Goal: Task Accomplishment & Management: Manage account settings

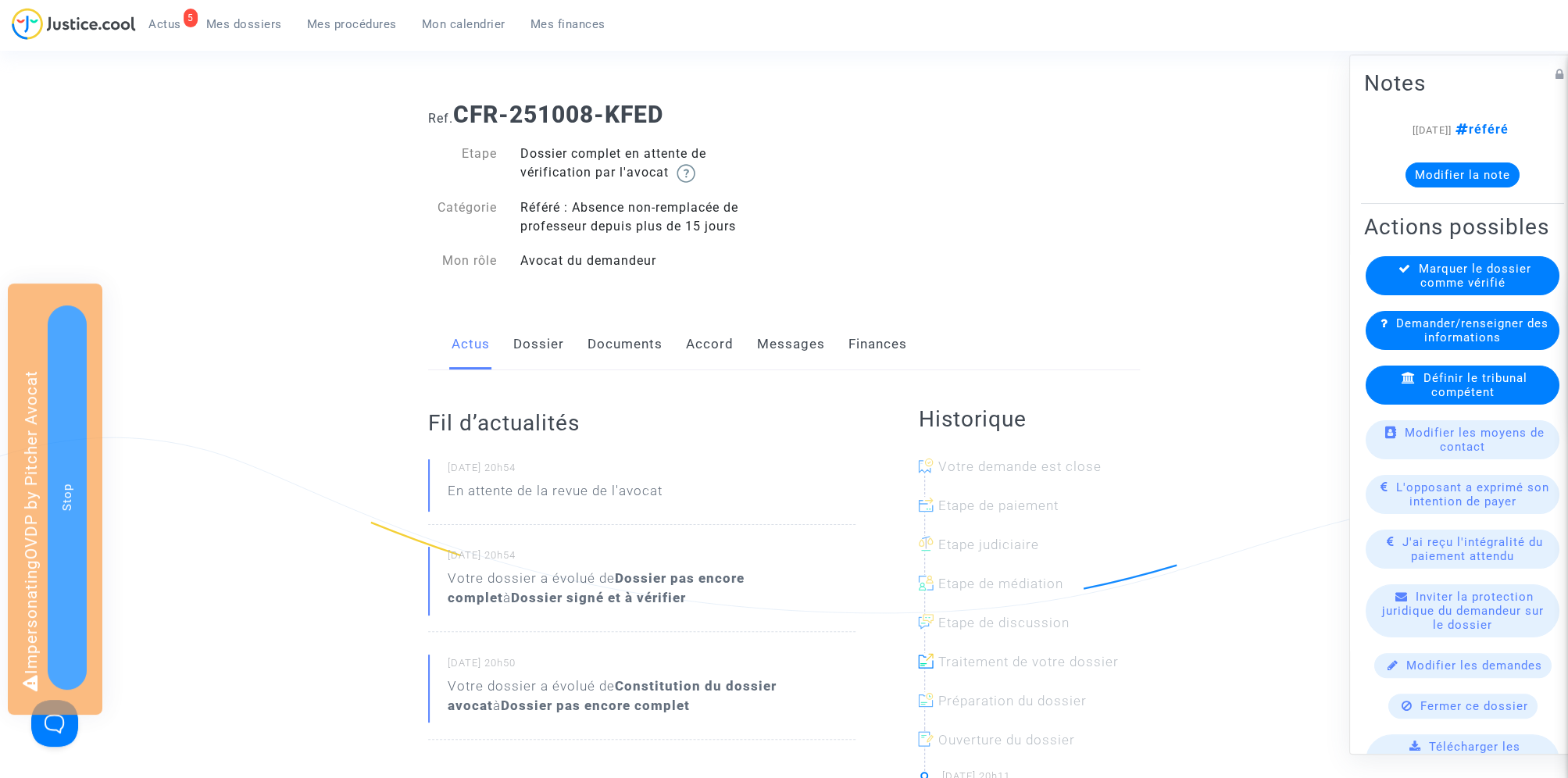
click at [263, 18] on span "Mes dossiers" at bounding box center [245, 24] width 76 height 14
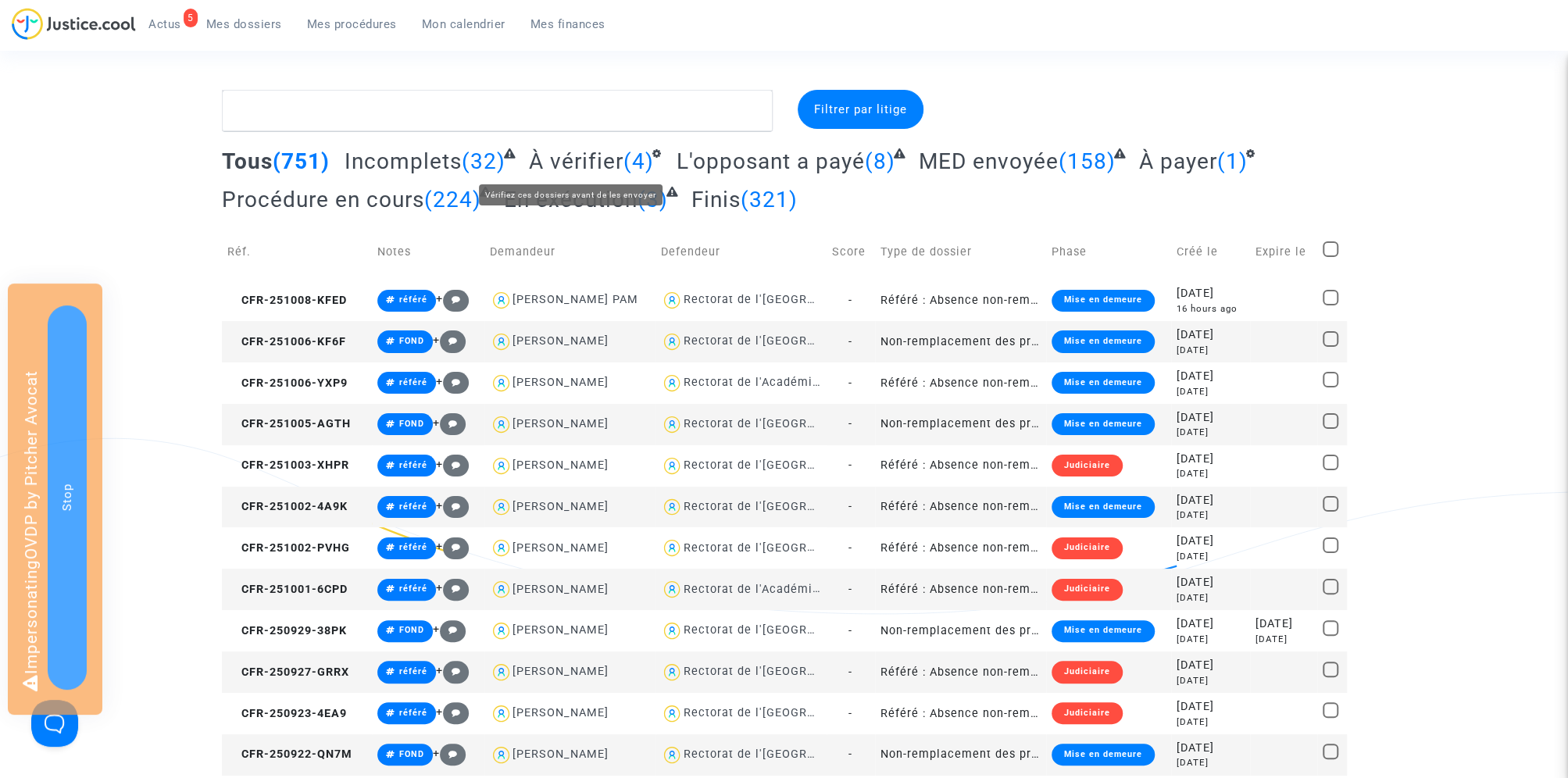
click at [554, 155] on span "À vérifier" at bounding box center [576, 162] width 94 height 26
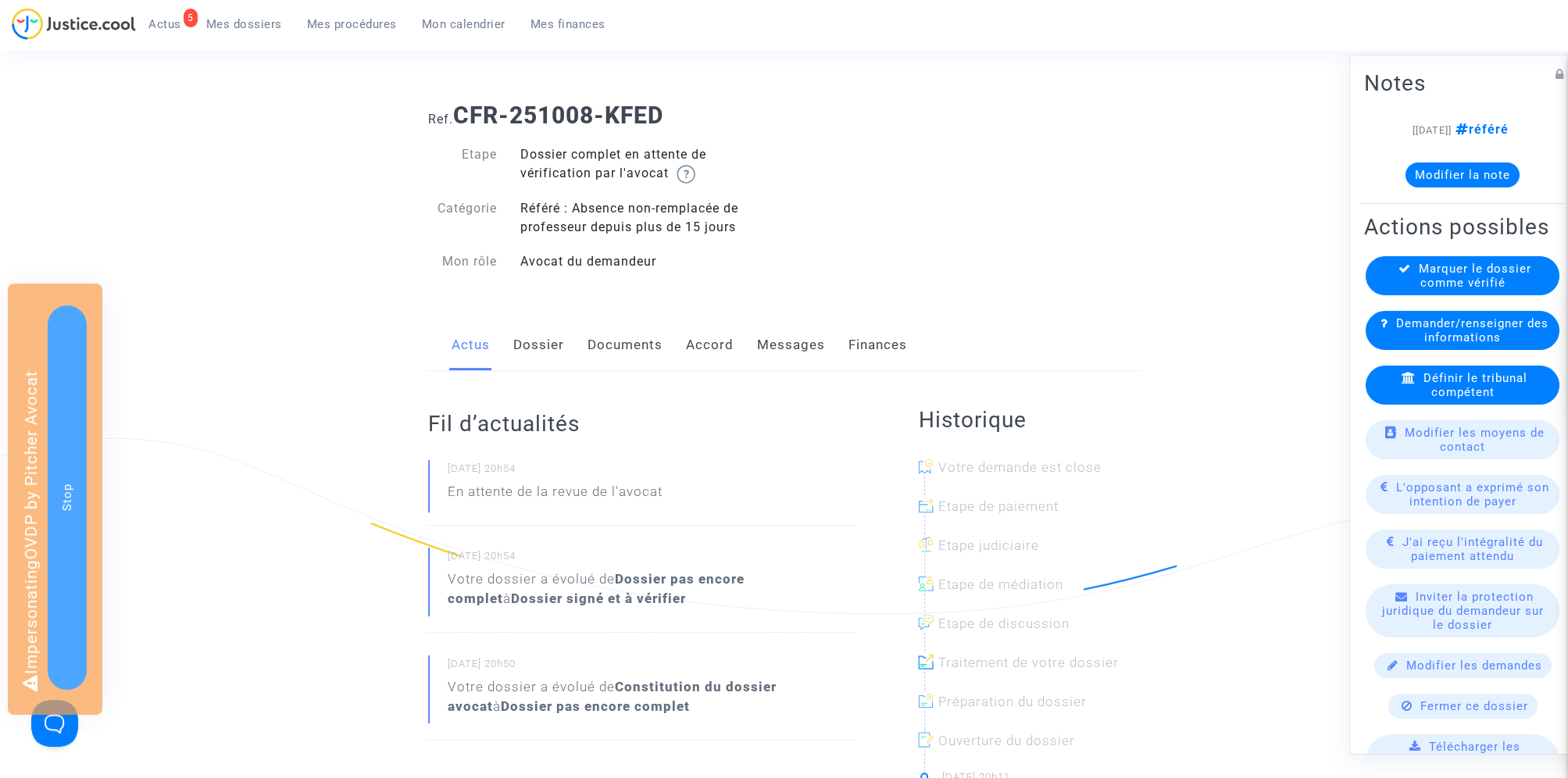
click at [619, 358] on link "Documents" at bounding box center [625, 345] width 75 height 52
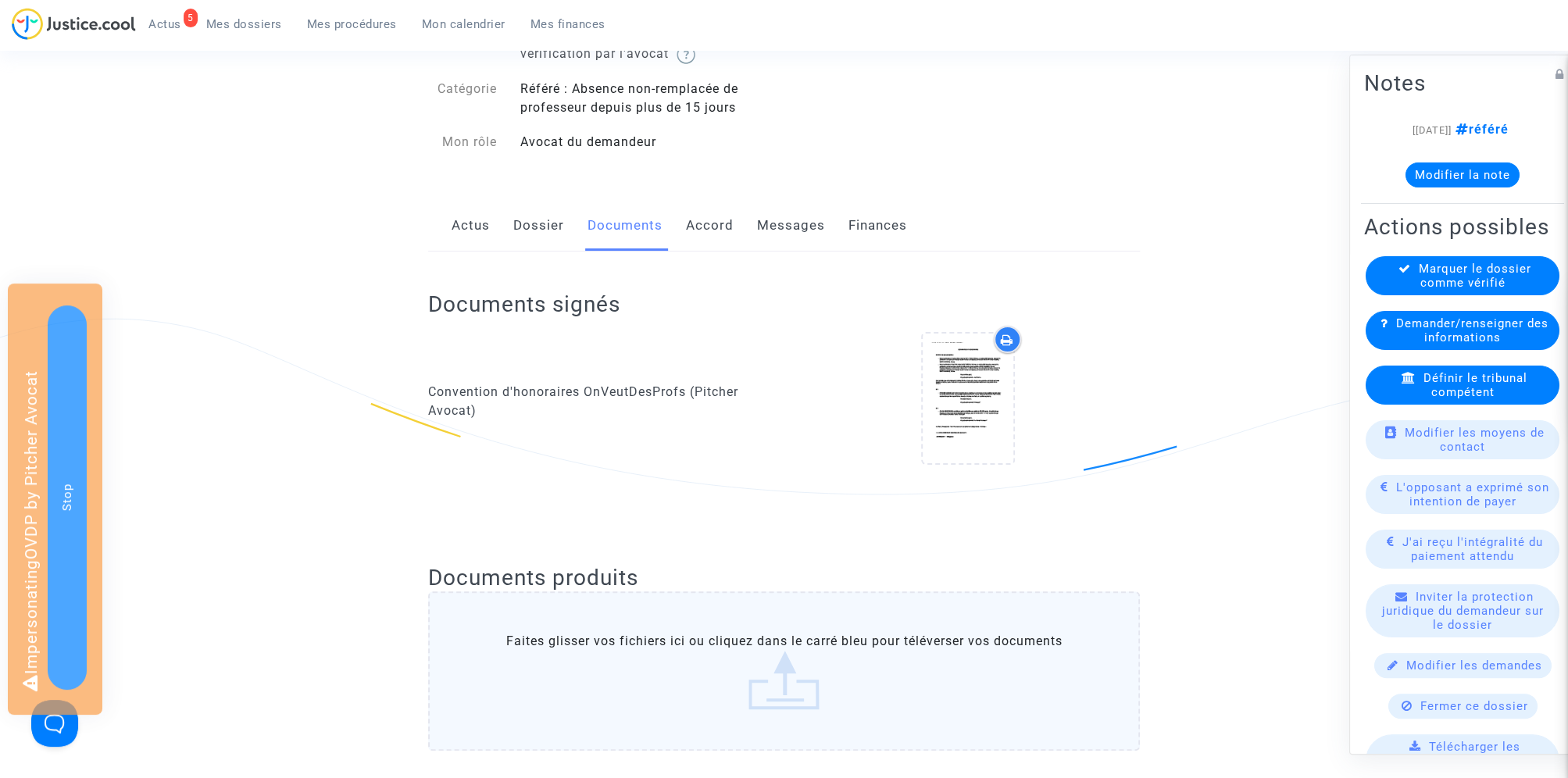
scroll to position [150, 0]
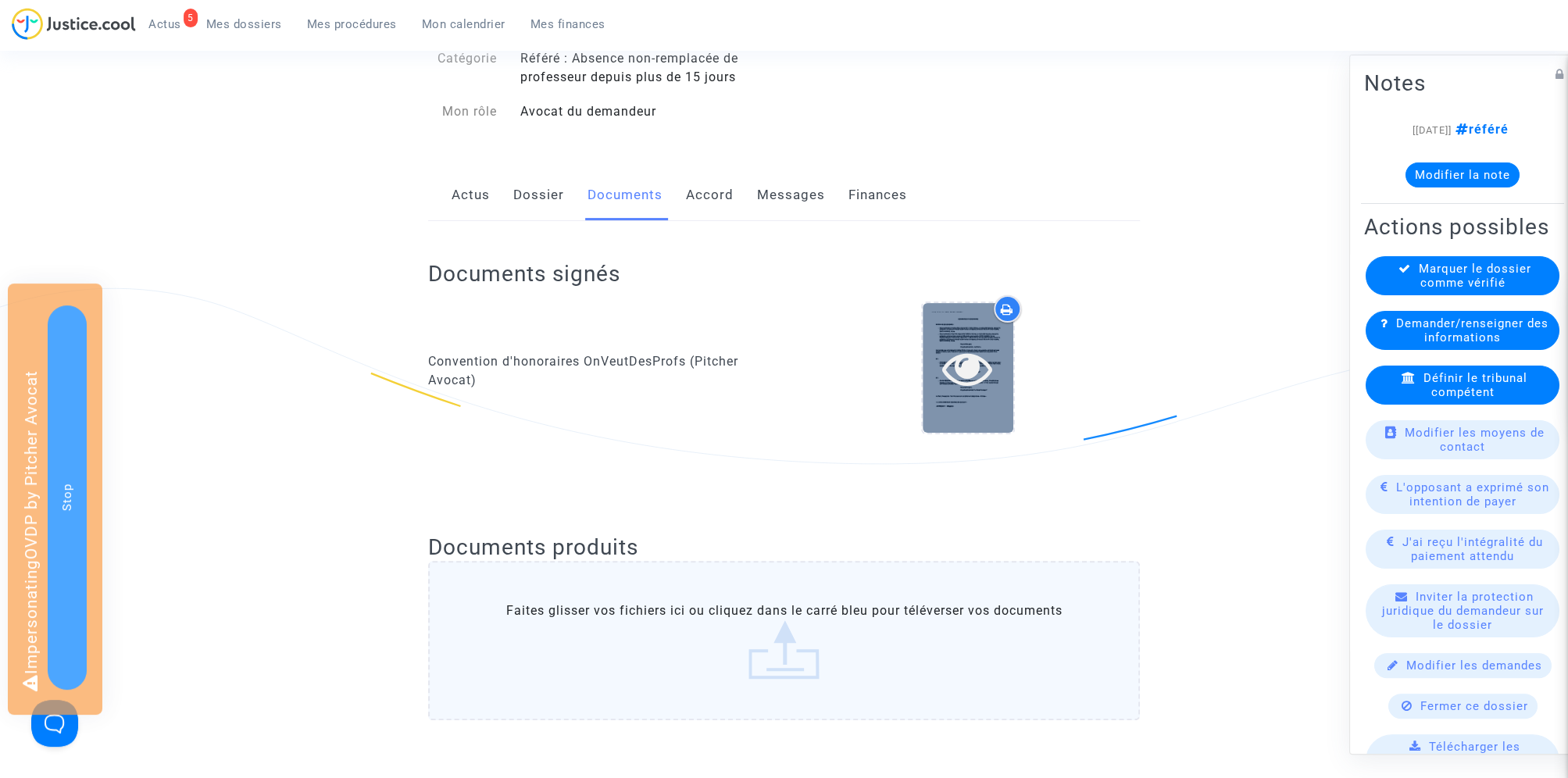
click at [966, 368] on icon at bounding box center [967, 368] width 51 height 50
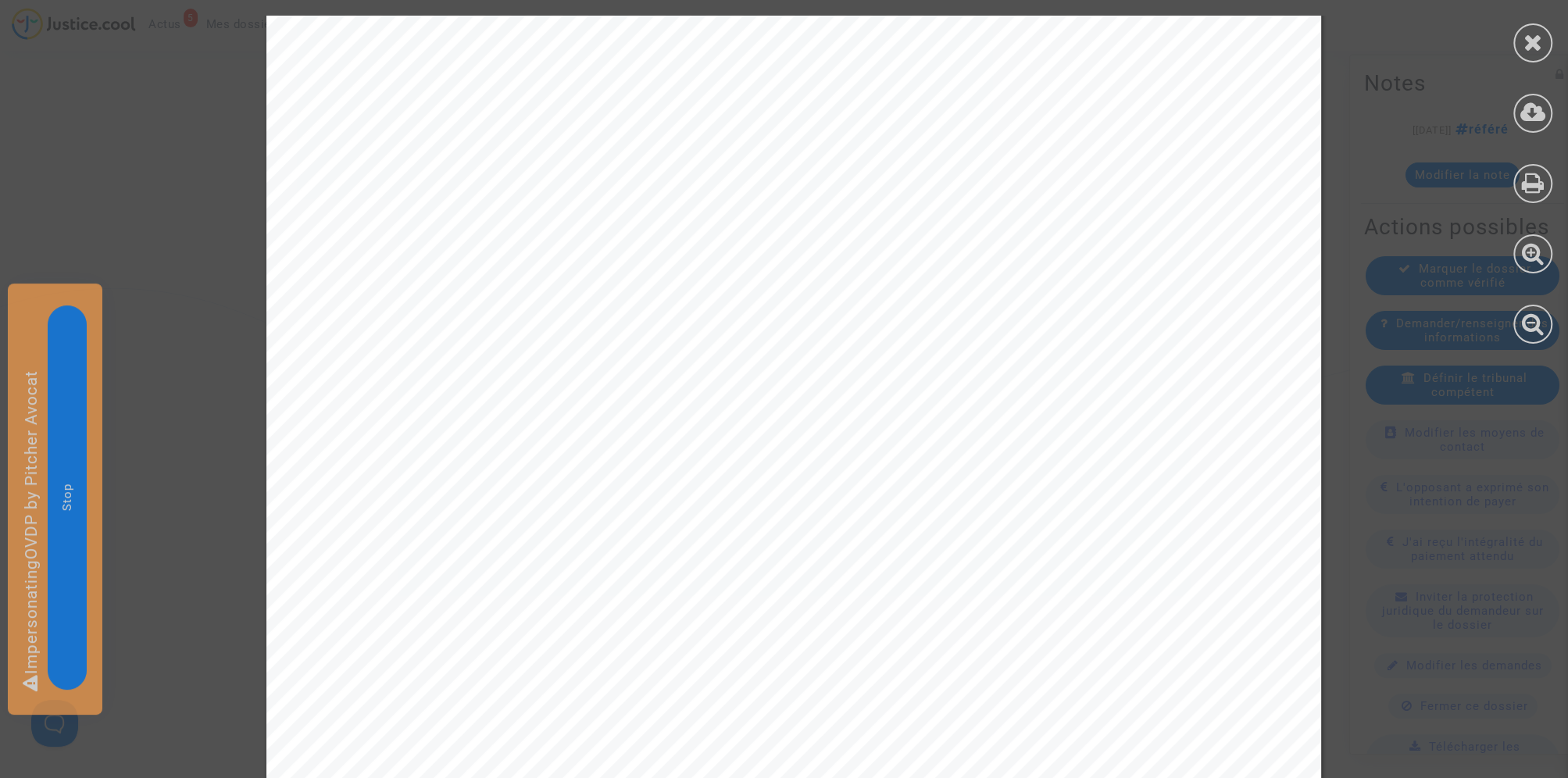
scroll to position [8096, 0]
click at [1531, 34] on icon at bounding box center [1533, 42] width 19 height 23
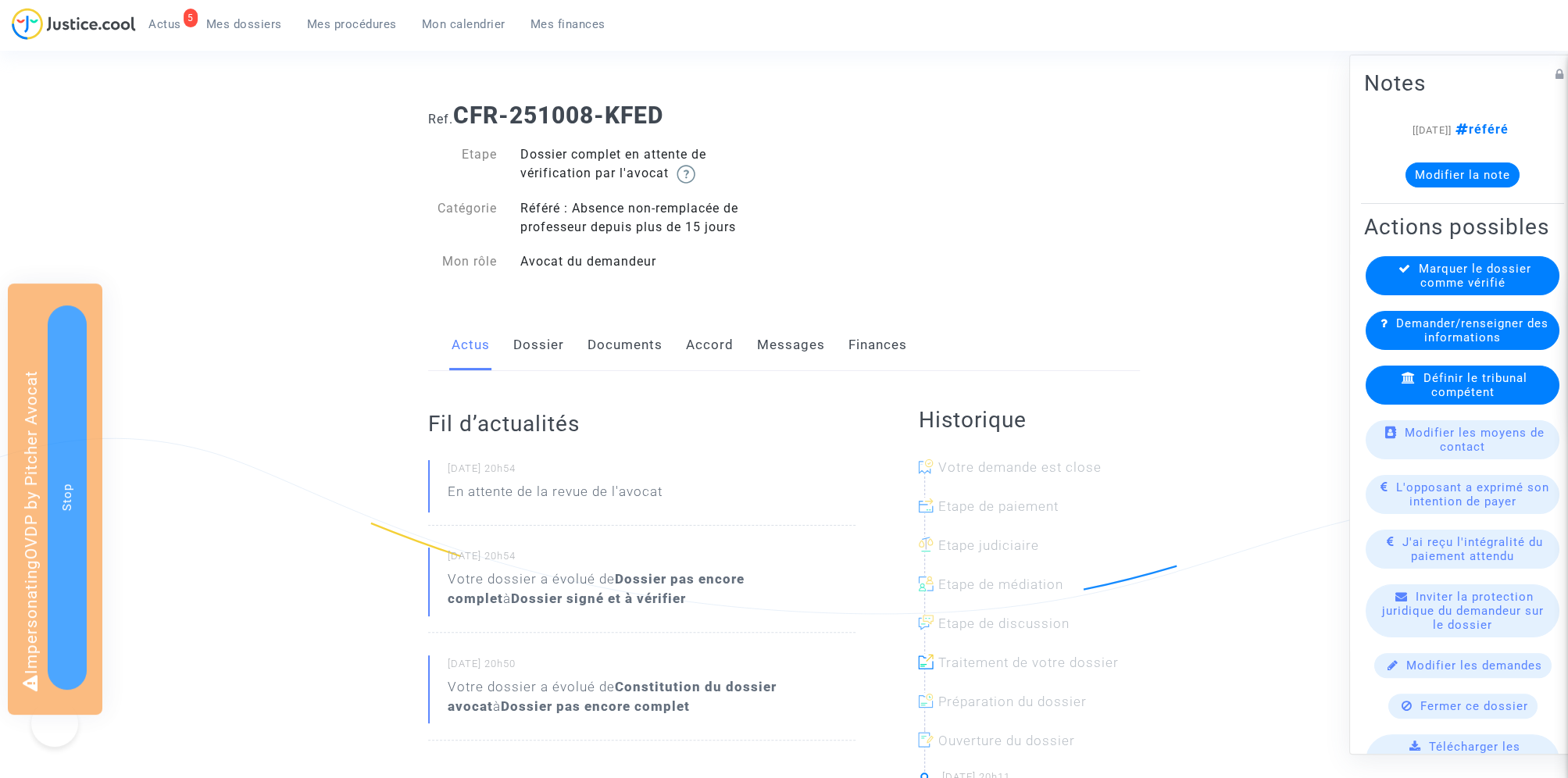
click at [603, 347] on link "Documents" at bounding box center [625, 345] width 75 height 52
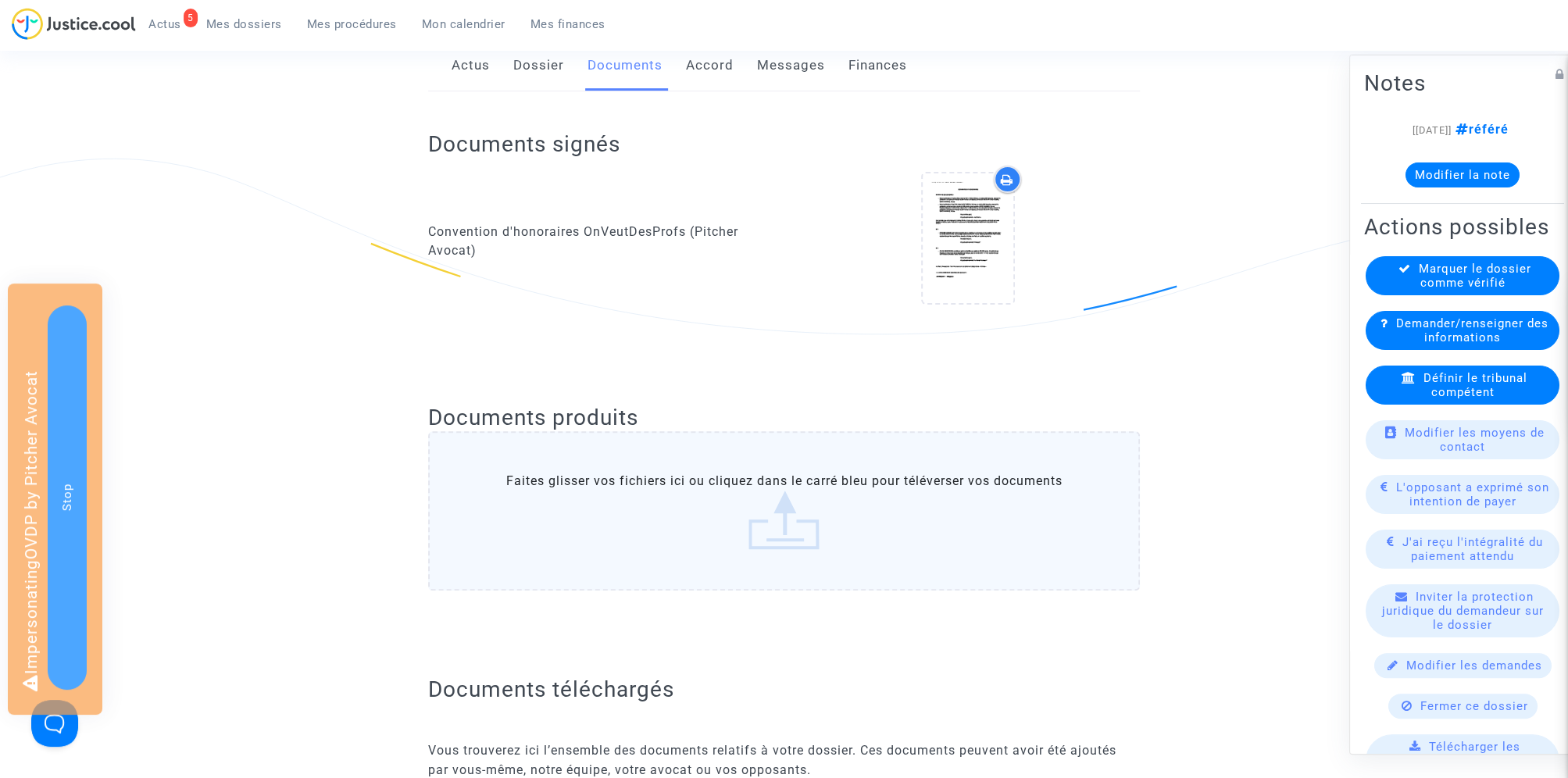
scroll to position [366, 0]
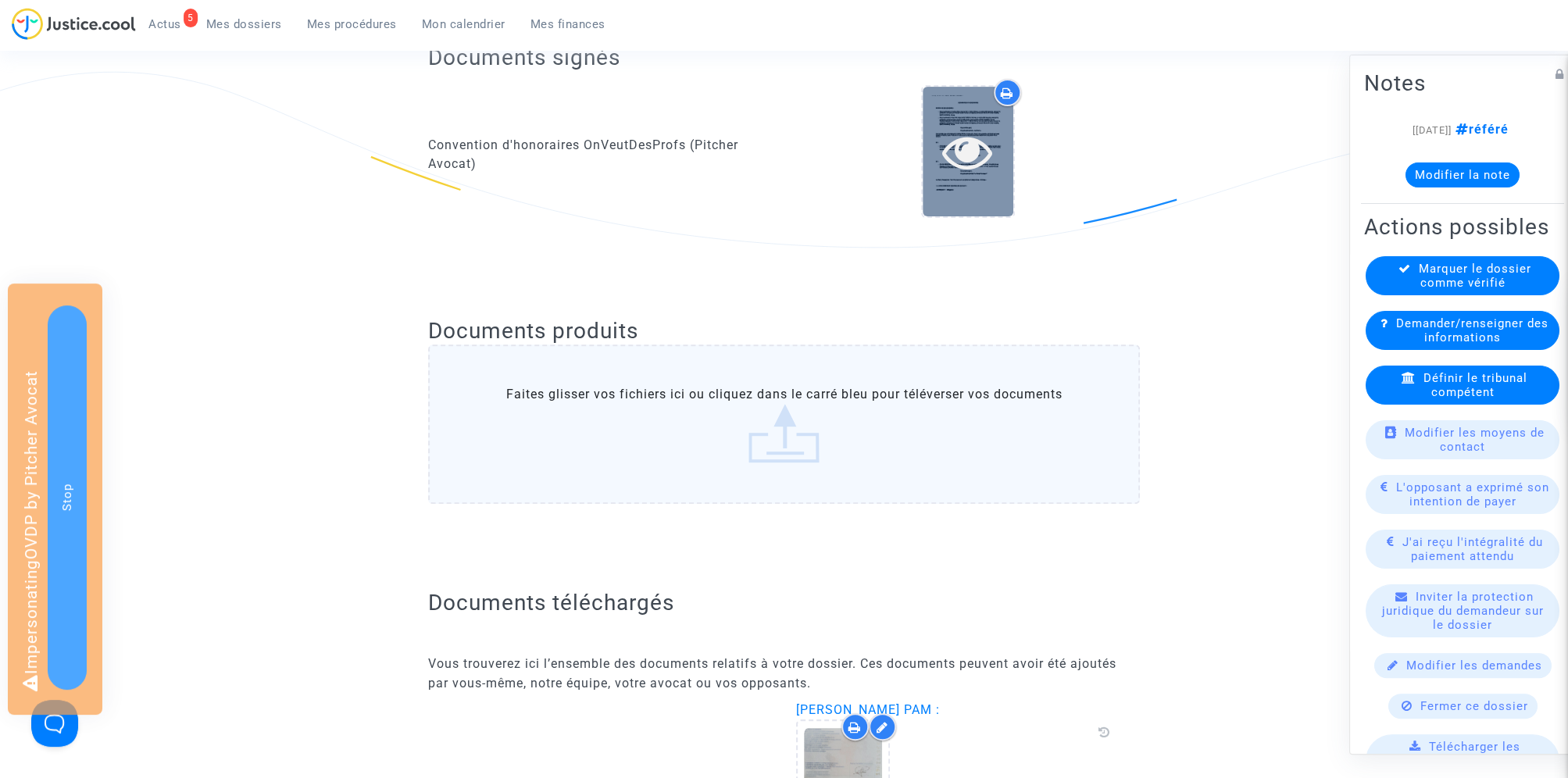
click at [983, 145] on icon at bounding box center [967, 151] width 51 height 50
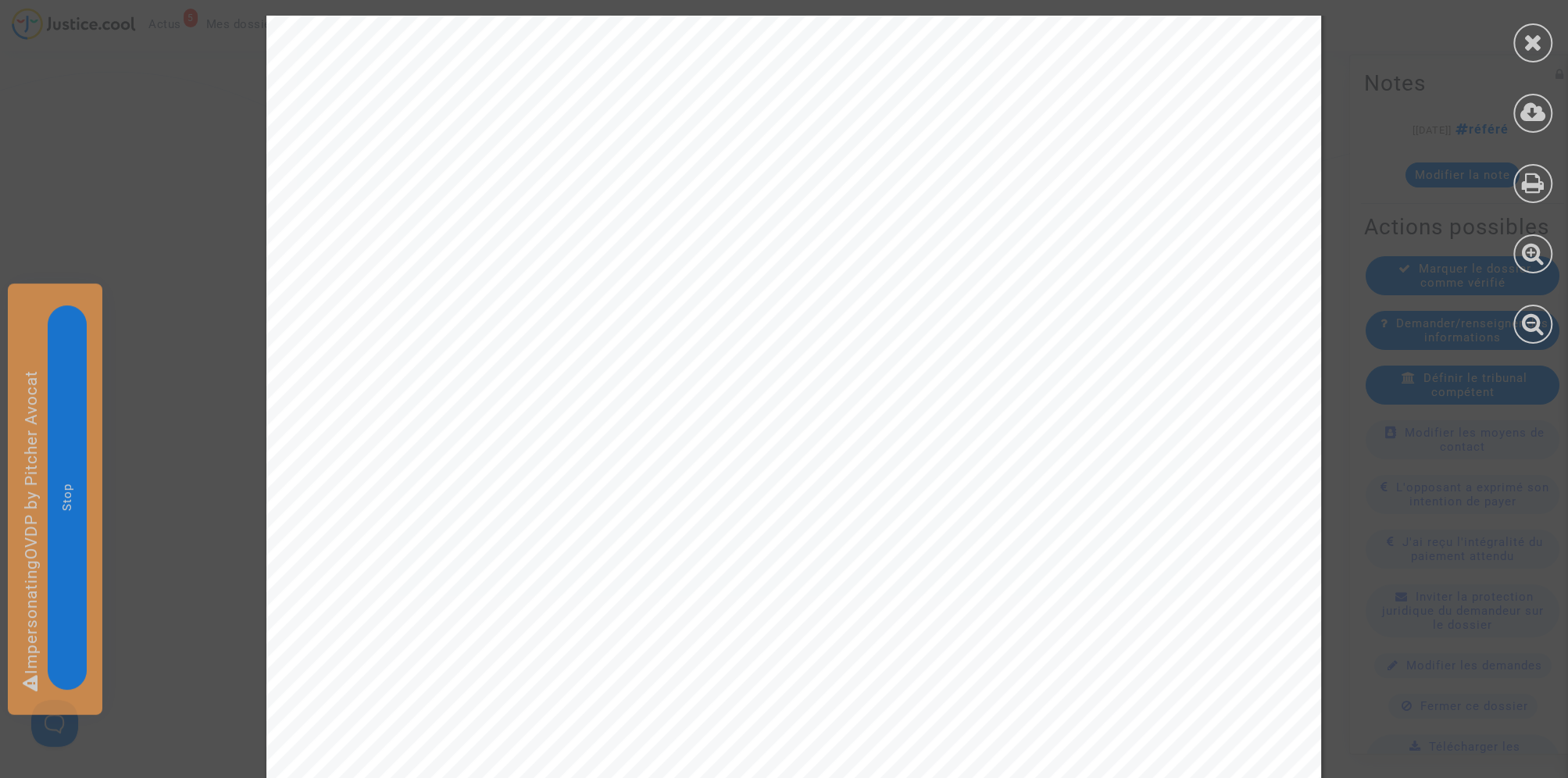
scroll to position [8193, 0]
click at [1550, 40] on div at bounding box center [1533, 42] width 39 height 39
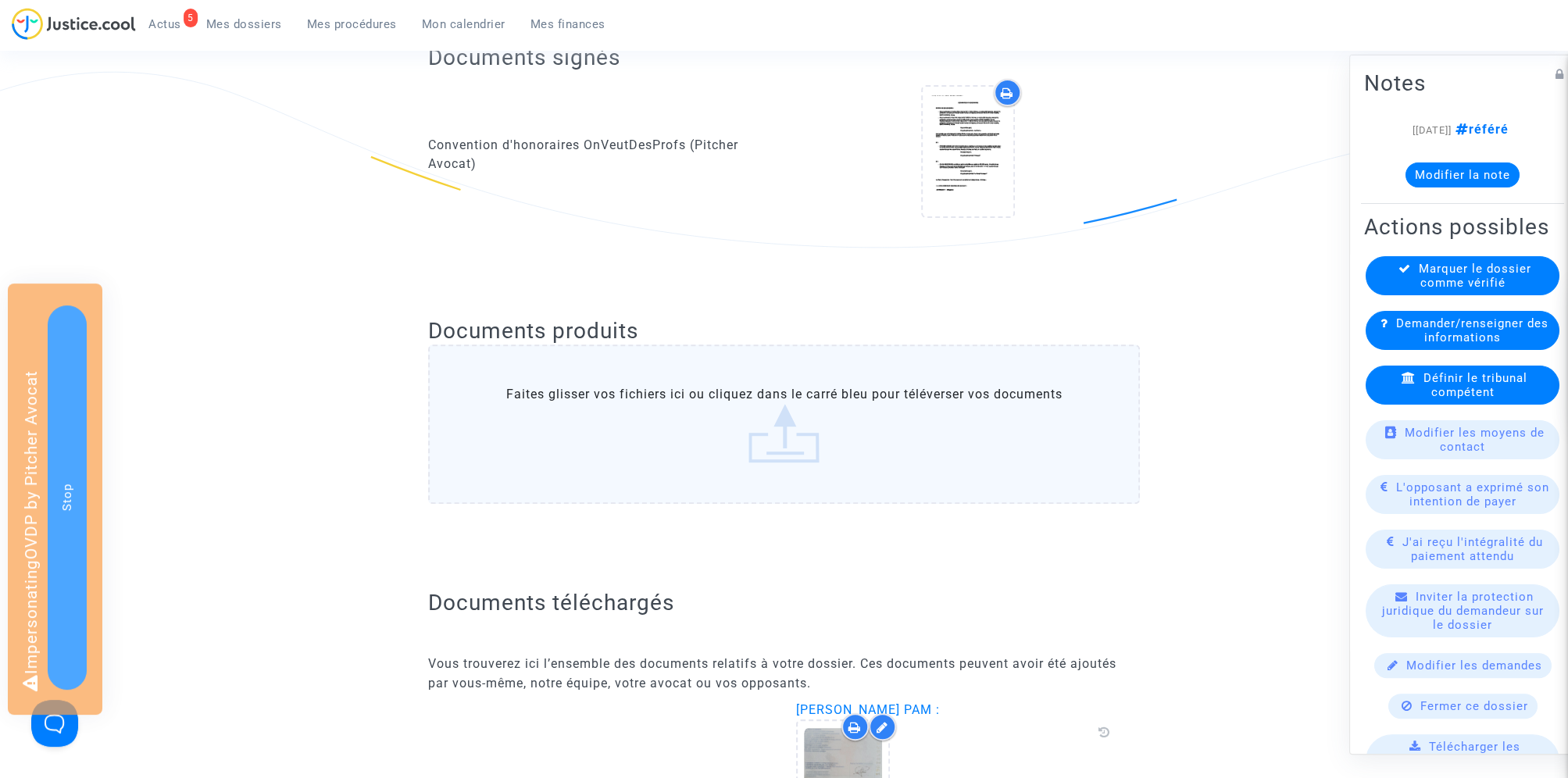
scroll to position [0, 0]
